Goal: Task Accomplishment & Management: Manage account settings

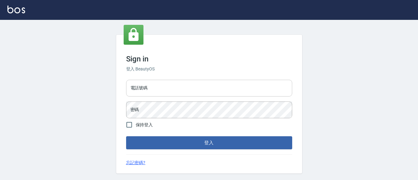
click at [162, 83] on input "電話號碼" at bounding box center [209, 88] width 166 height 17
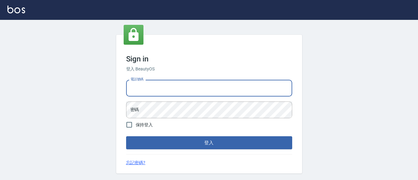
click at [162, 85] on input "電話號碼" at bounding box center [209, 88] width 166 height 17
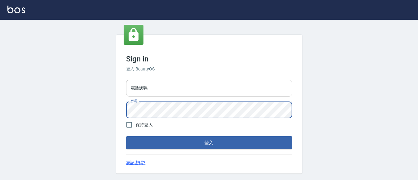
click at [176, 92] on input "電話號碼" at bounding box center [209, 88] width 166 height 17
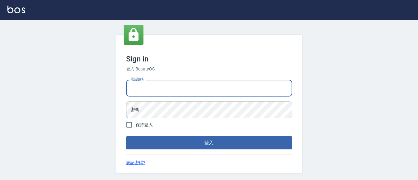
type input "7320483"
click at [143, 121] on span "保持登入" at bounding box center [144, 124] width 17 height 7
click at [136, 121] on input "保持登入" at bounding box center [129, 124] width 13 height 13
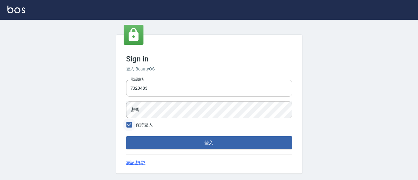
drag, startPoint x: 129, startPoint y: 126, endPoint x: 132, endPoint y: 127, distance: 3.2
click at [131, 127] on input "保持登入" at bounding box center [129, 124] width 13 height 13
checkbox input "false"
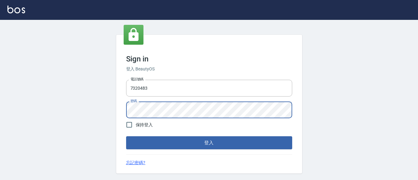
click at [126, 136] on button "登入" at bounding box center [209, 142] width 166 height 13
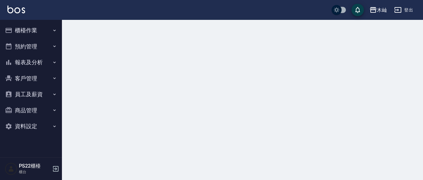
click at [37, 80] on button "客戶管理" at bounding box center [30, 78] width 57 height 16
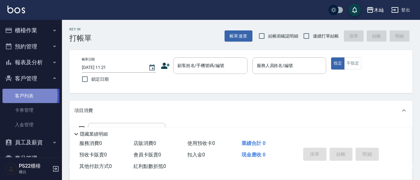
click at [23, 95] on link "客戶列表" at bounding box center [30, 96] width 57 height 14
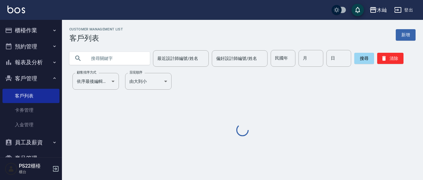
click at [105, 58] on input "text" at bounding box center [116, 58] width 58 height 17
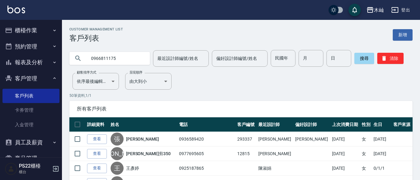
type input "0966811175"
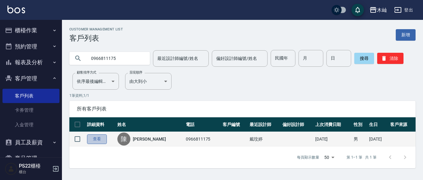
click at [101, 142] on link "查看" at bounding box center [97, 139] width 20 height 10
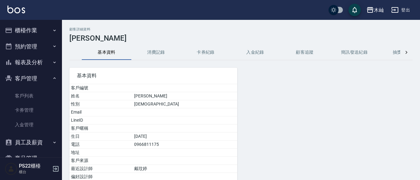
click at [155, 52] on button "消費記錄" at bounding box center [156, 52] width 50 height 15
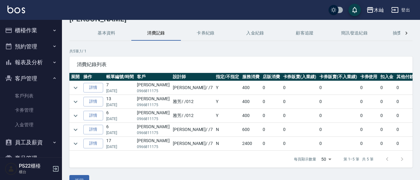
scroll to position [38, 0]
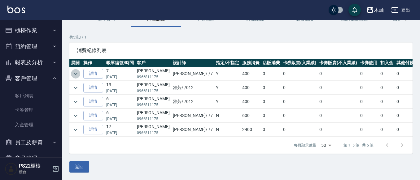
click at [72, 70] on icon "expand row" at bounding box center [75, 73] width 7 height 7
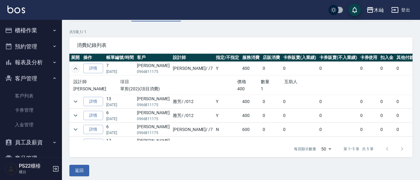
click at [72, 68] on icon "expand row" at bounding box center [75, 68] width 7 height 7
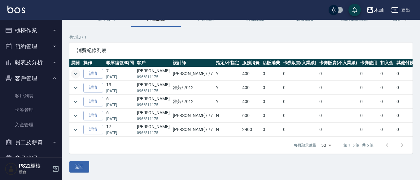
scroll to position [0, 0]
